Goal: Communication & Community: Answer question/provide support

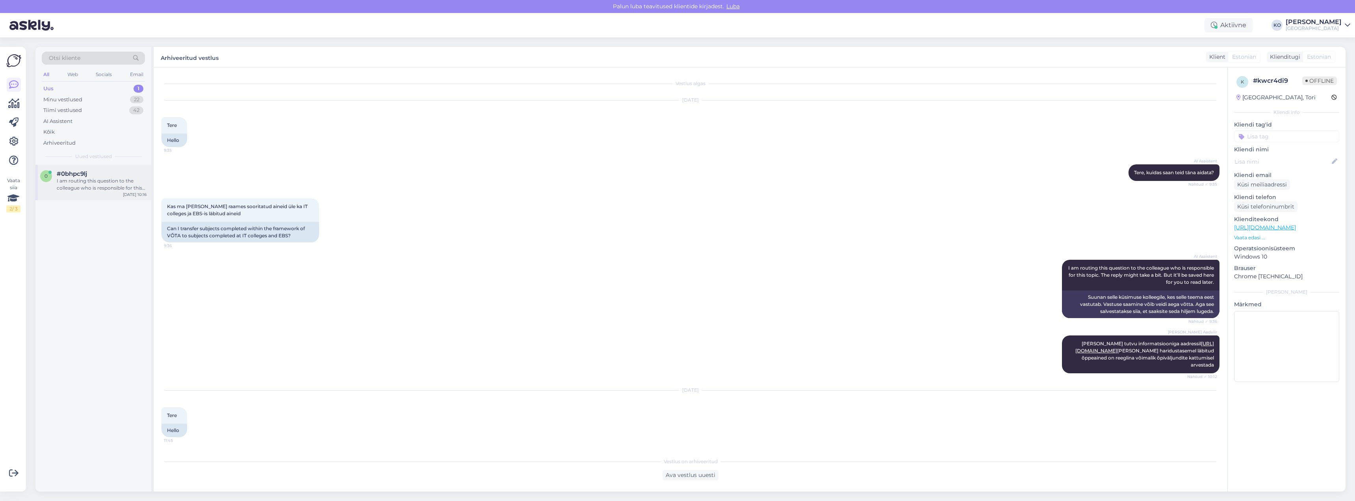
scroll to position [1638, 0]
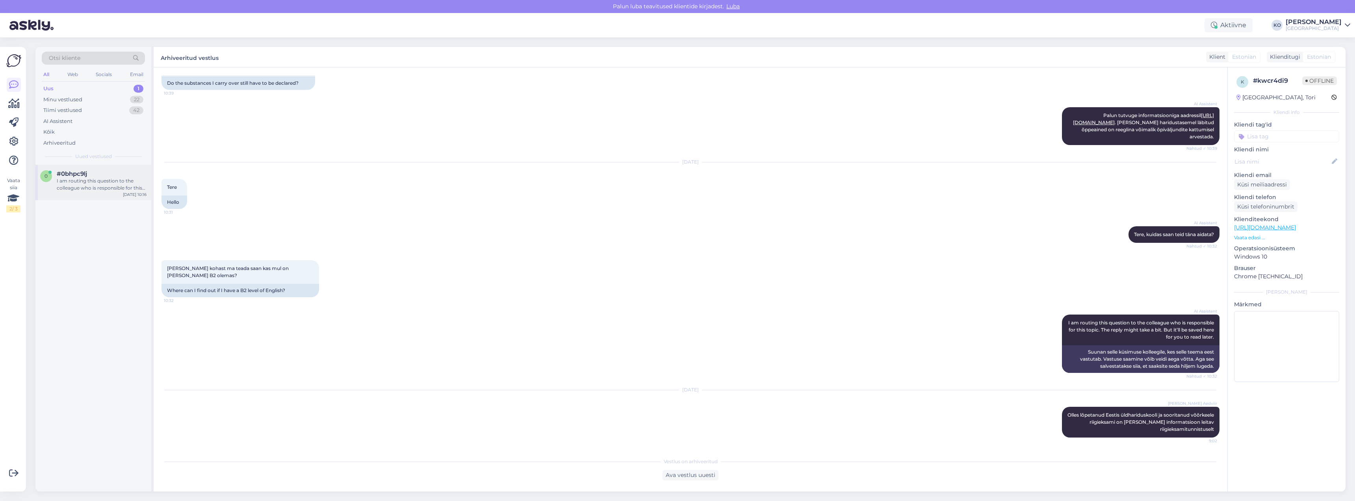
click at [87, 188] on div "I am routing this question to the colleague who is responsible for this topic. …" at bounding box center [102, 184] width 90 height 14
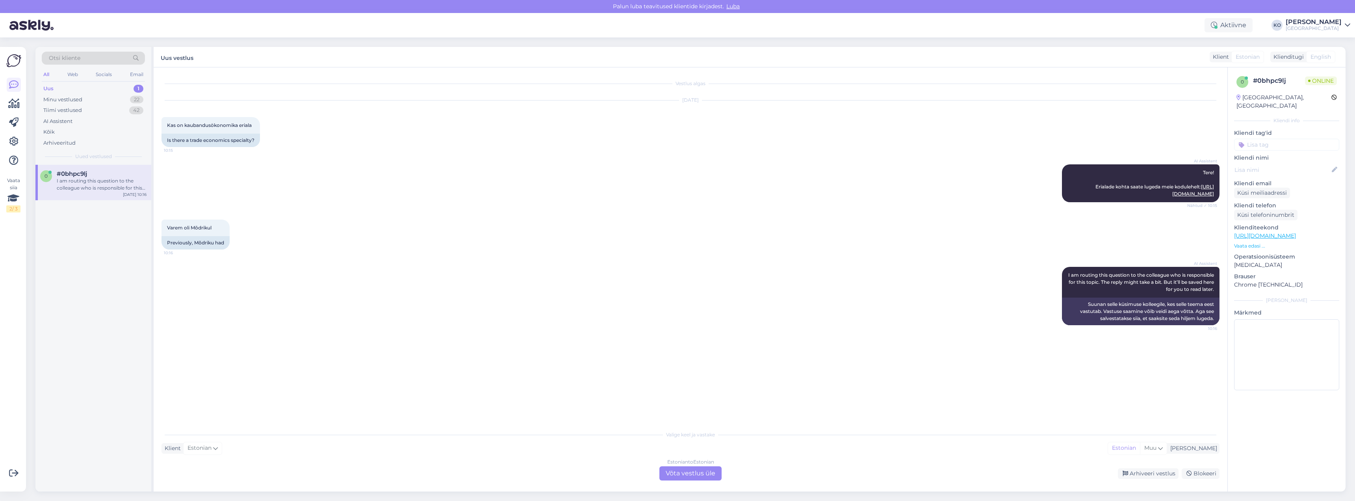
click at [712, 472] on div "Estonian to Estonian Võta vestlus üle" at bounding box center [690, 473] width 62 height 14
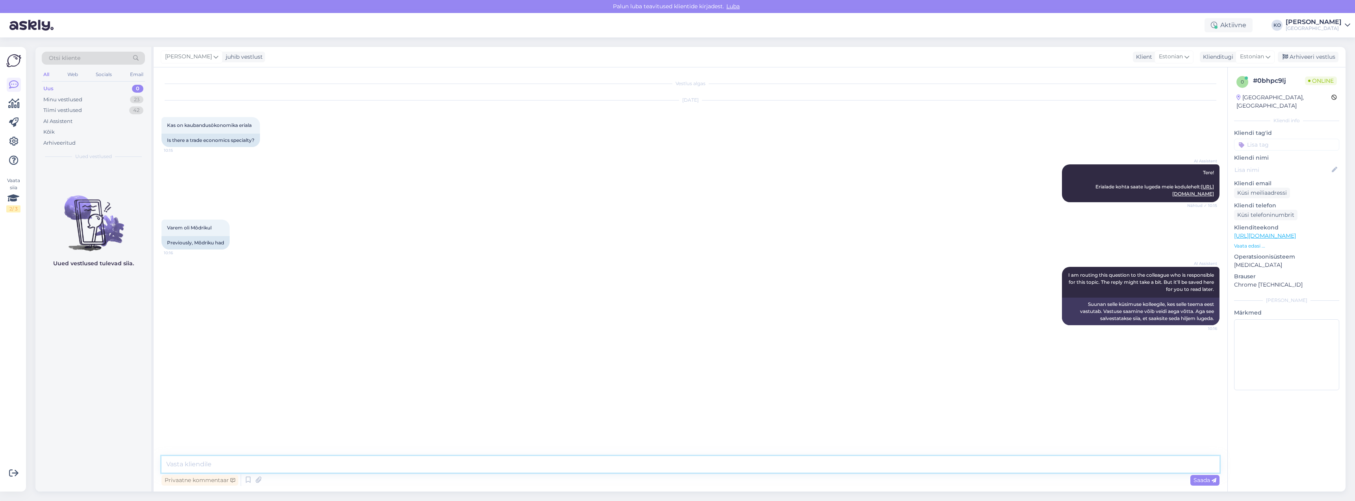
click at [345, 468] on textarea at bounding box center [690, 464] width 1058 height 17
click at [260, 462] on textarea "Tere. Kaubandusökonoomiks õppekavale enam vastuvõttu ei toimu." at bounding box center [690, 464] width 1058 height 17
type textarea "Tere. Kaubandusökonoomika õppekavale enam vastuvõttu ei toimu."
click at [1201, 480] on span "Saada" at bounding box center [1204, 479] width 23 height 7
click at [365, 464] on textarea at bounding box center [690, 464] width 1058 height 17
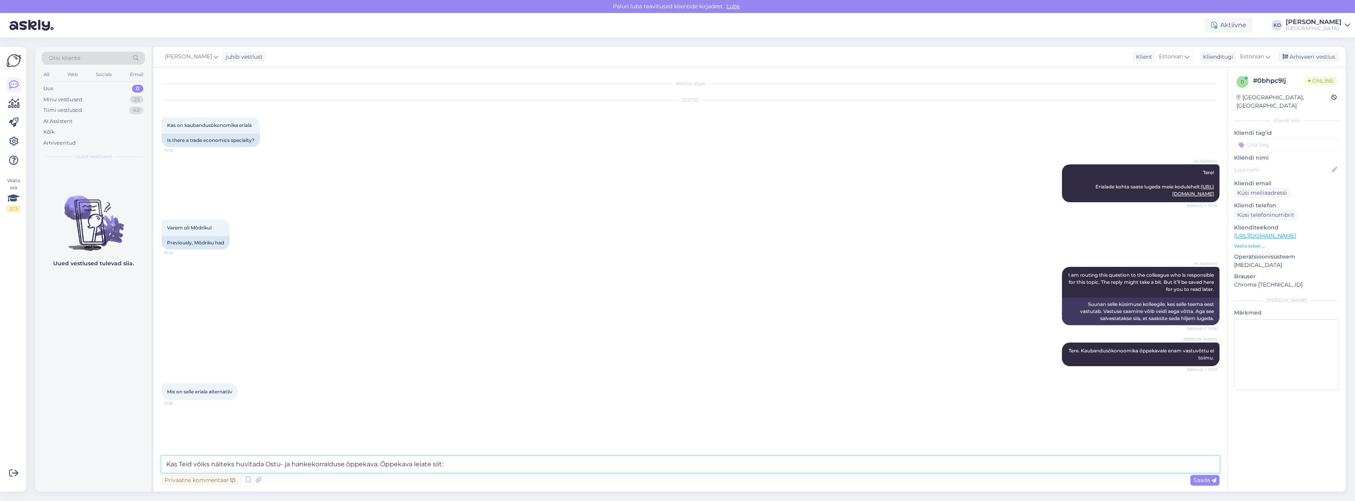
paste textarea "[URL][DOMAIN_NAME]"
type textarea "Kas Teid võiks näiteks huvitada Ostu- ja hankekorralduse õppekava. Õppekava lei…"
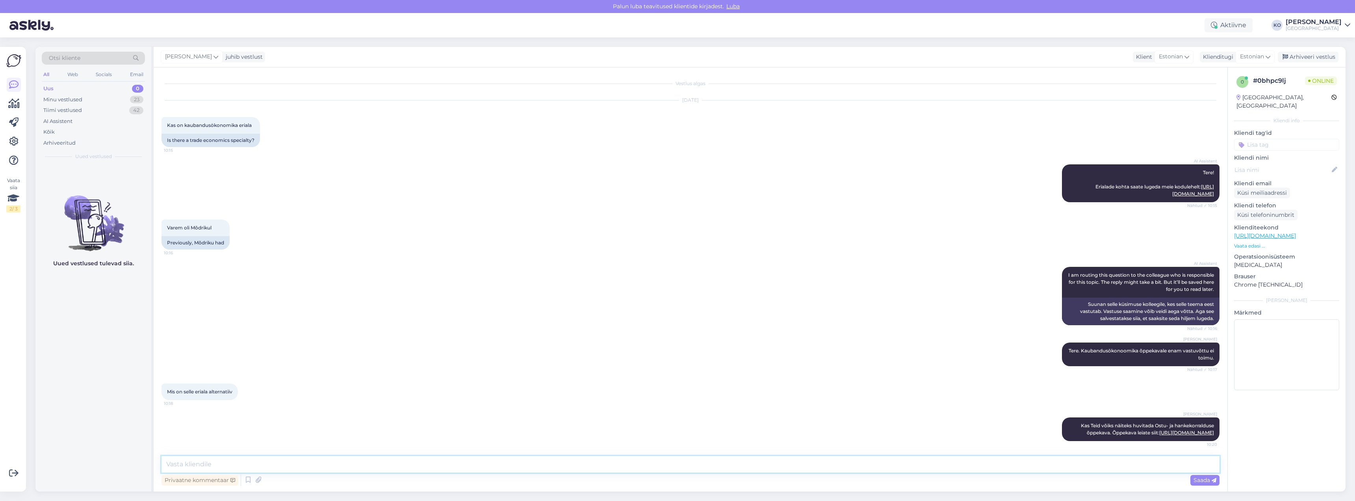
scroll to position [8, 0]
click at [1172, 431] on link "[URL][DOMAIN_NAME]" at bounding box center [1186, 431] width 55 height 6
